Goal: Transaction & Acquisition: Purchase product/service

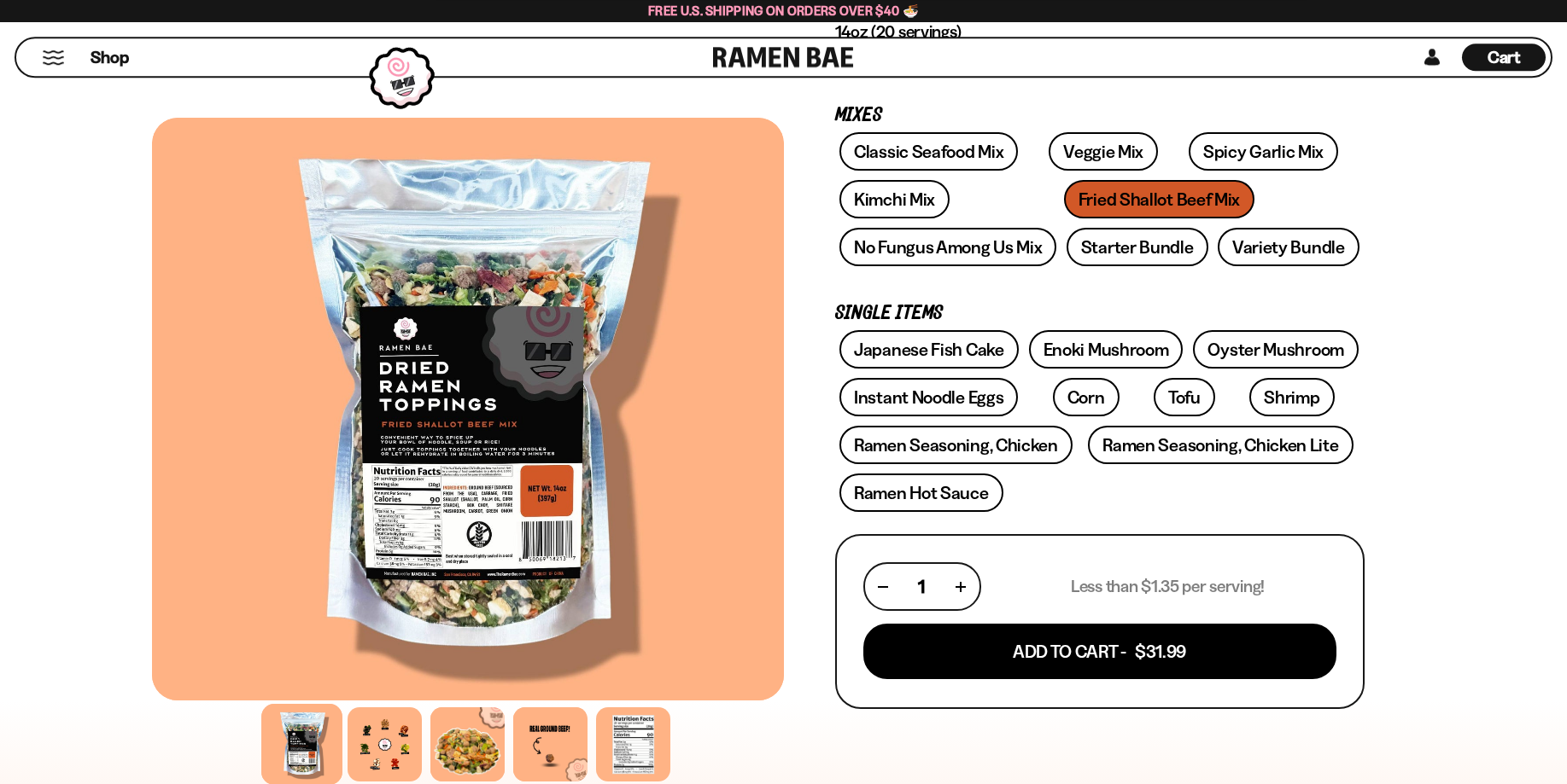
scroll to position [164, 0]
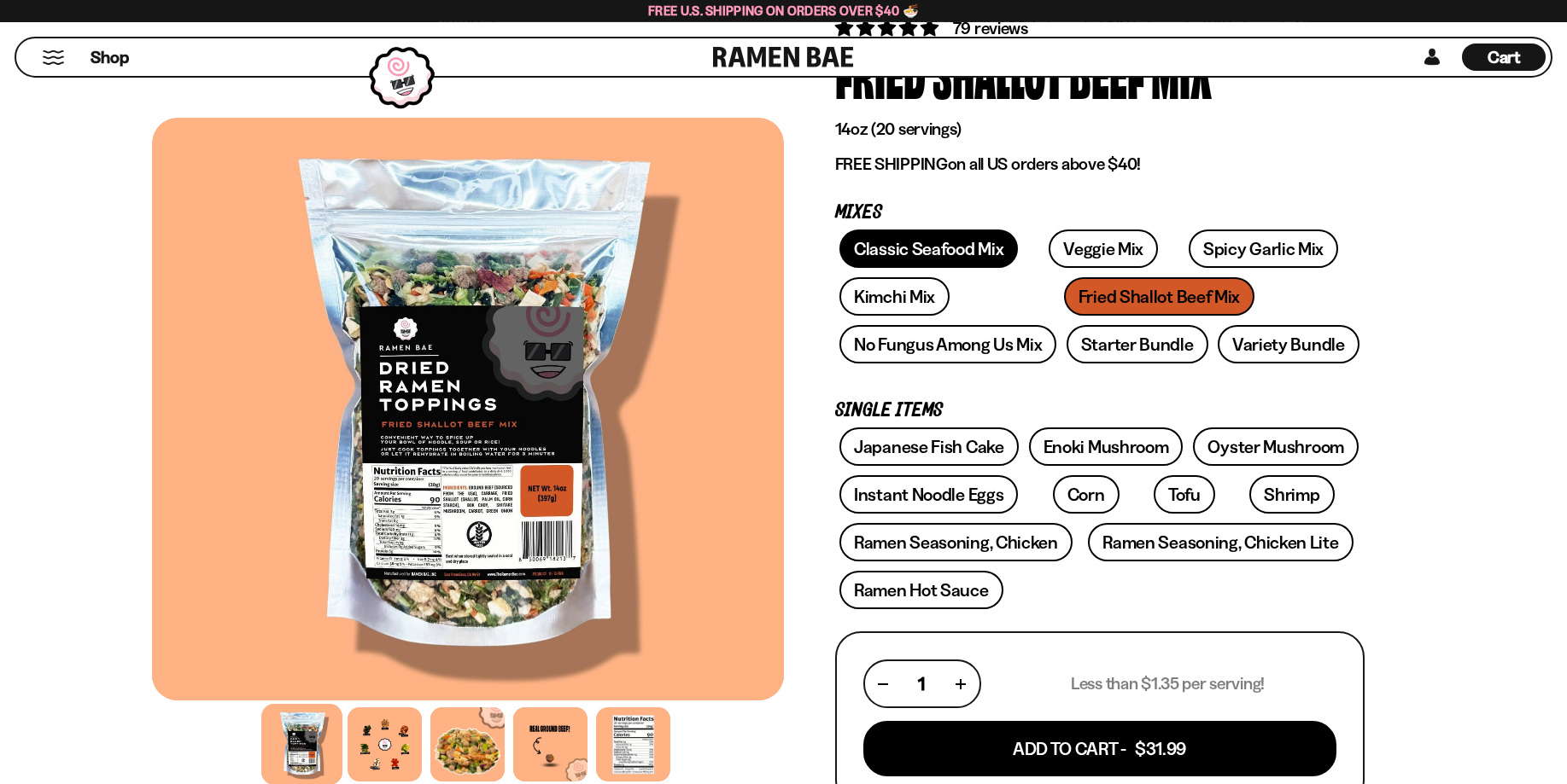
click at [916, 251] on link "Classic Seafood Mix" at bounding box center [928, 249] width 178 height 39
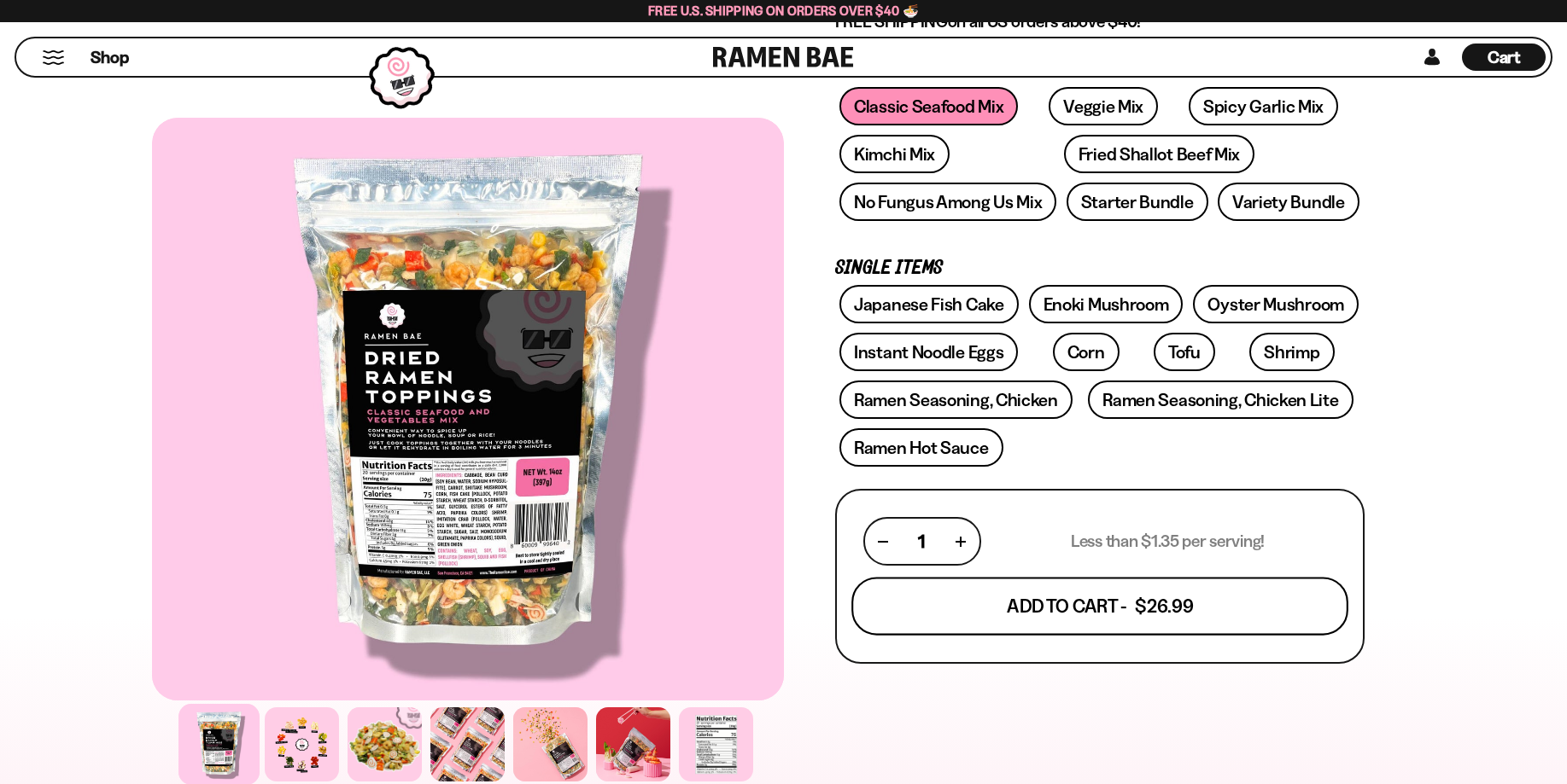
scroll to position [307, 0]
click at [1062, 606] on button "Add To Cart - $26.99" at bounding box center [1099, 607] width 497 height 58
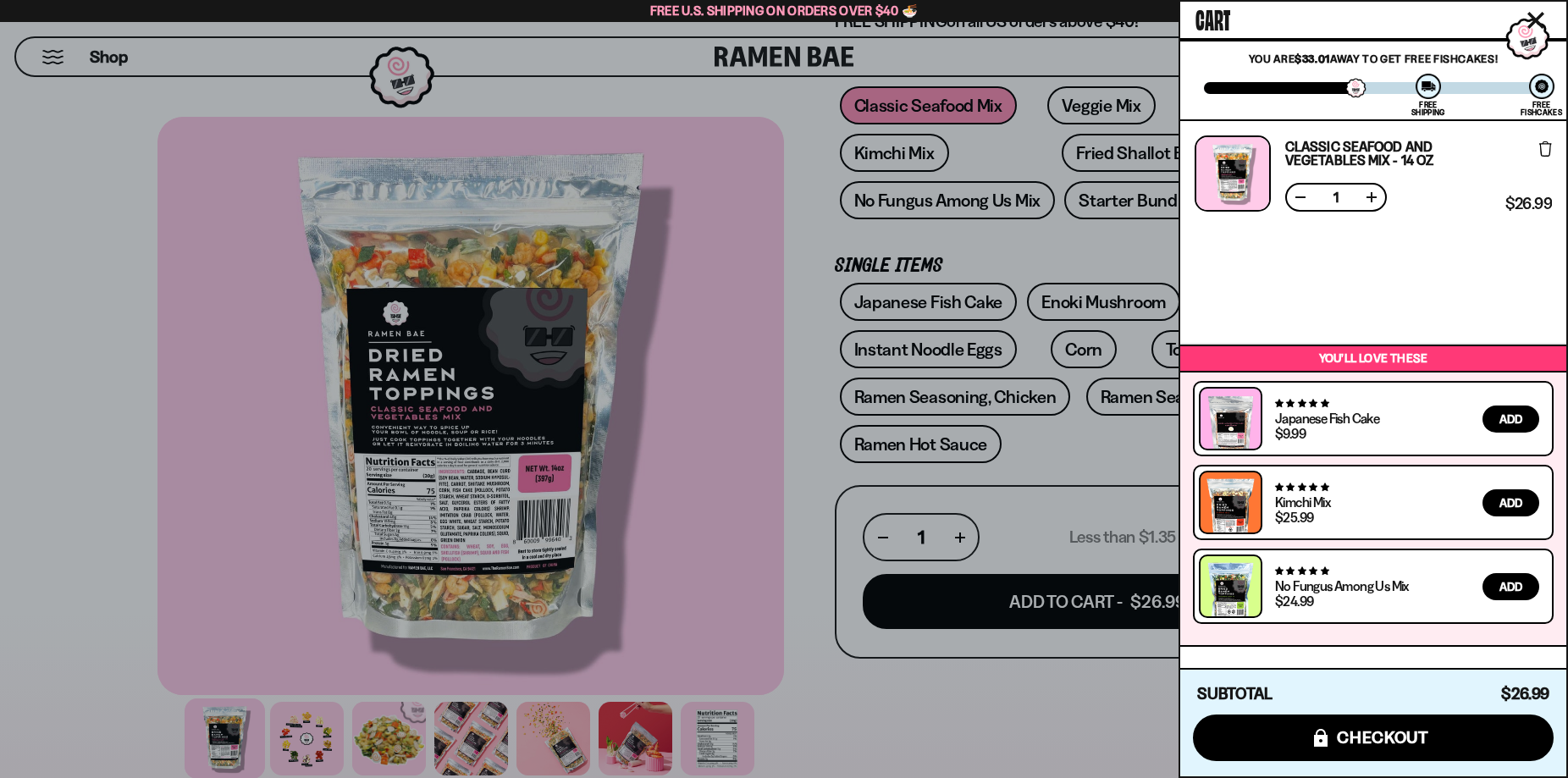
click at [1119, 194] on div at bounding box center [784, 389] width 1568 height 778
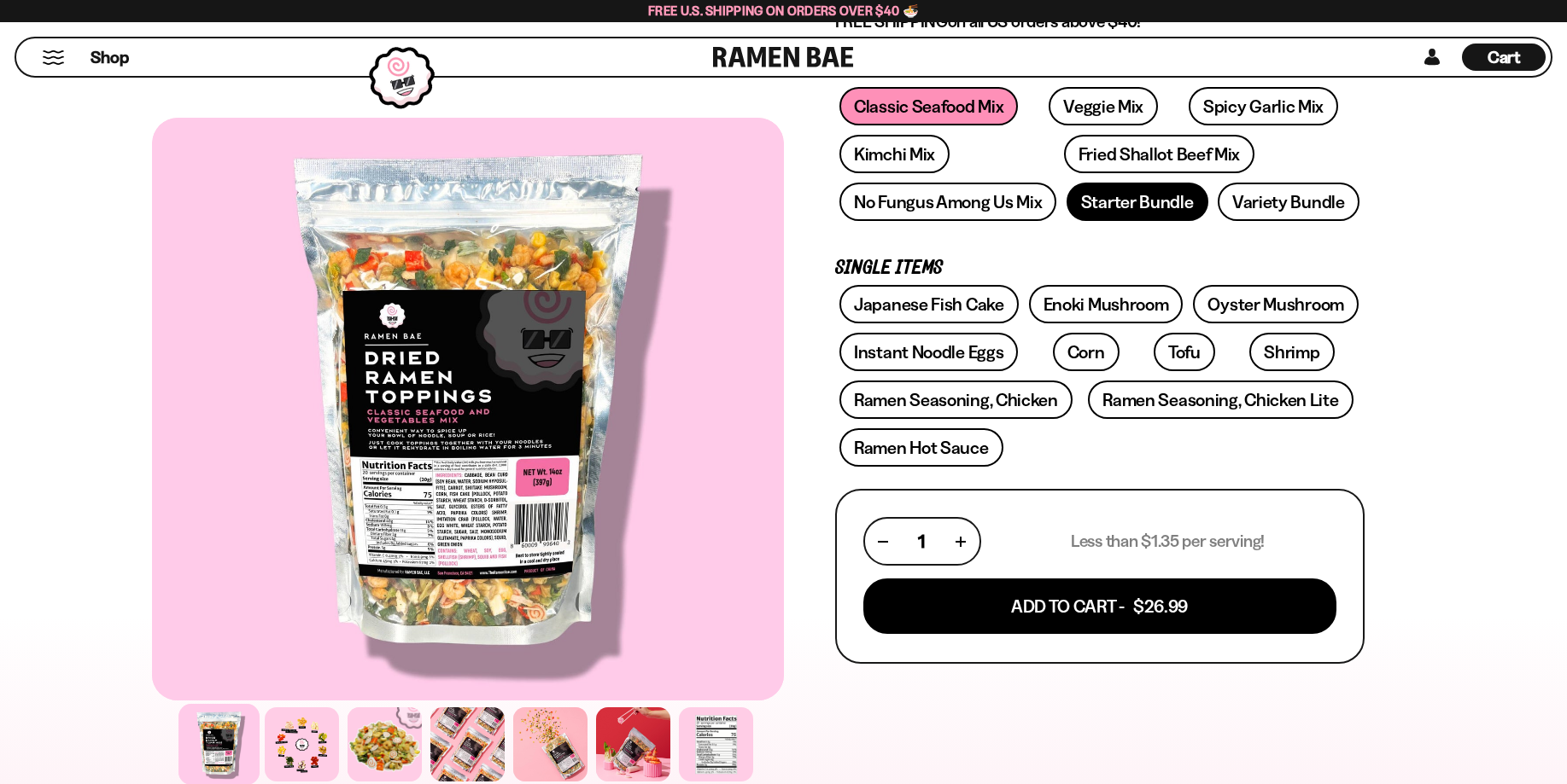
click at [1138, 206] on link "Starter Bundle" at bounding box center [1137, 201] width 142 height 39
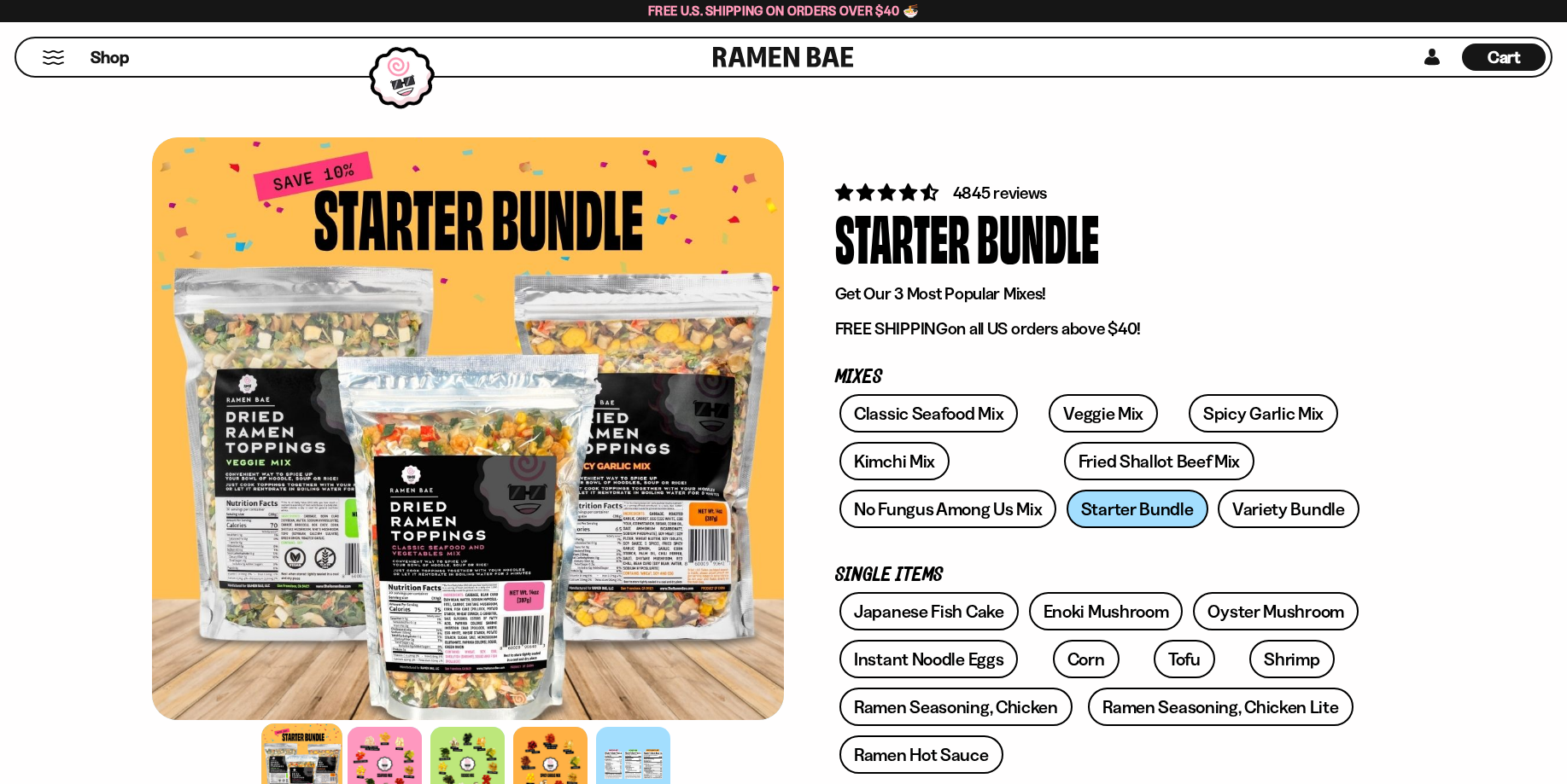
scroll to position [319, 0]
